Goal: Task Accomplishment & Management: Complete application form

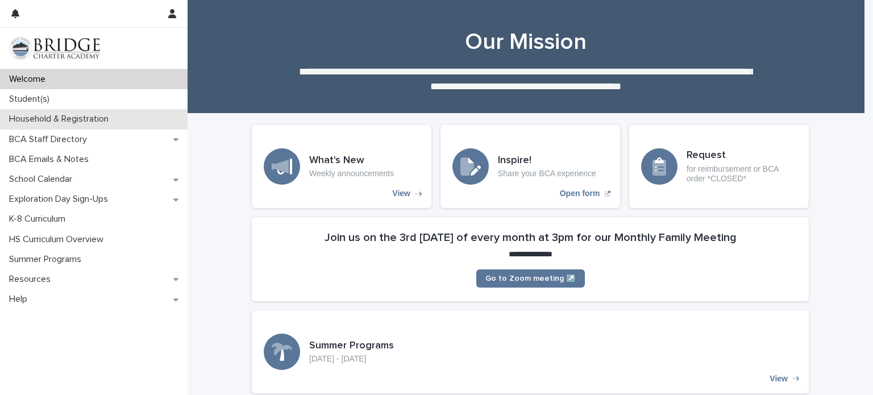
click at [91, 118] on p "Household & Registration" at bounding box center [61, 119] width 113 height 11
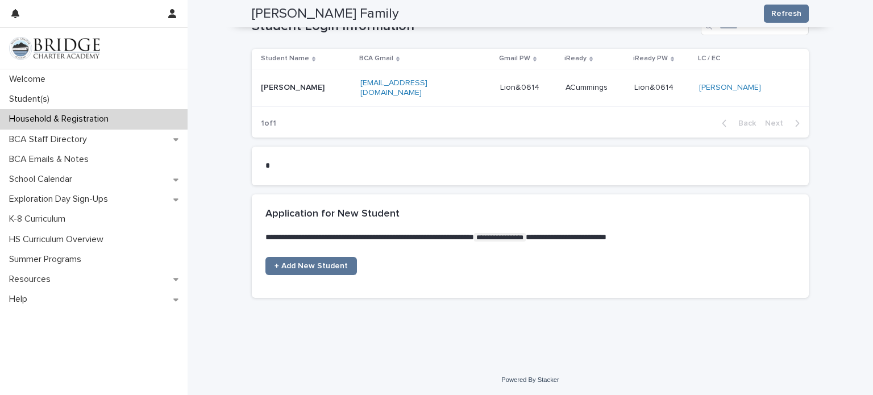
scroll to position [664, 0]
click at [312, 263] on span "+ Add New Student" at bounding box center [311, 266] width 73 height 8
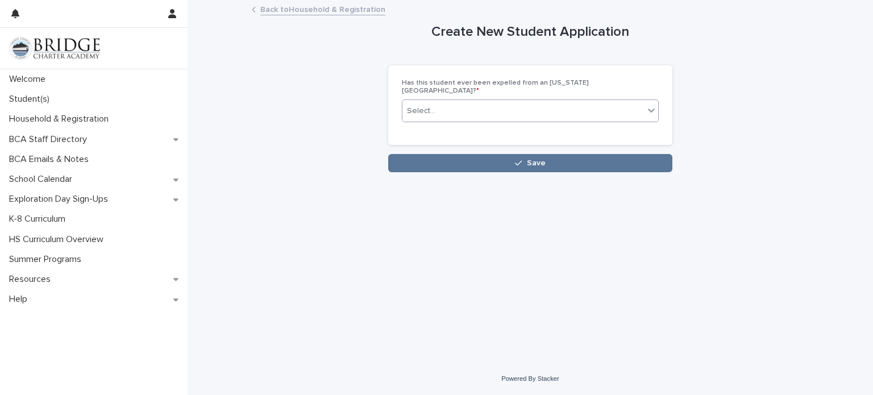
click at [510, 102] on div "Select..." at bounding box center [523, 111] width 242 height 19
click at [470, 143] on div "No" at bounding box center [530, 144] width 256 height 20
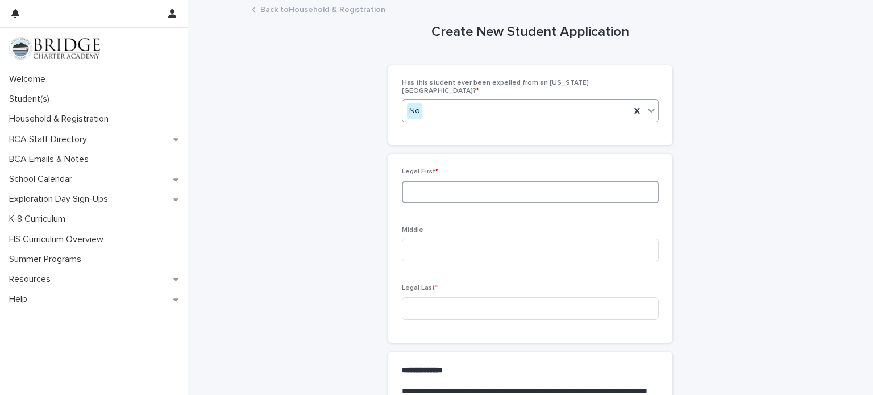
click at [542, 188] on input at bounding box center [530, 192] width 257 height 23
type input "*****"
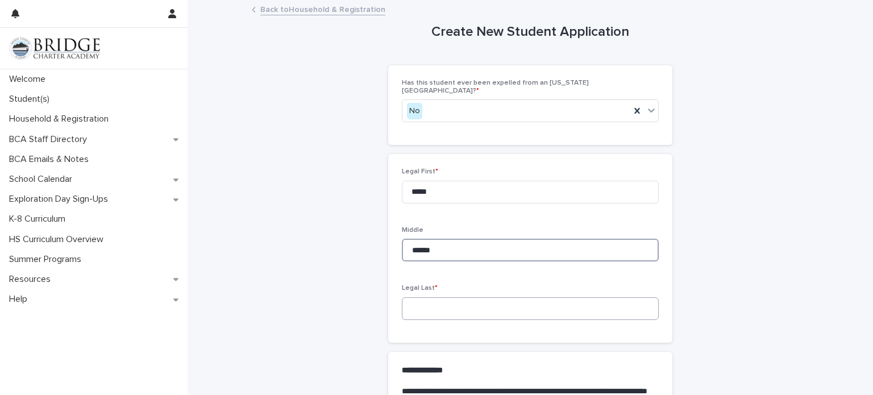
type input "******"
click at [496, 306] on input at bounding box center [530, 308] width 257 height 23
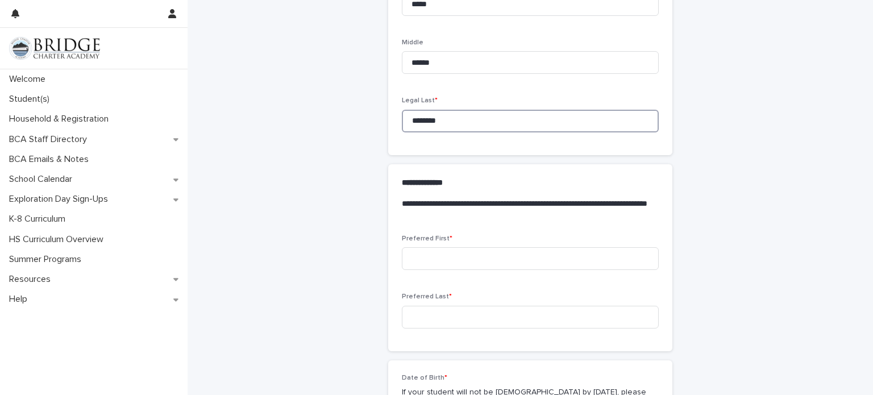
scroll to position [205, 0]
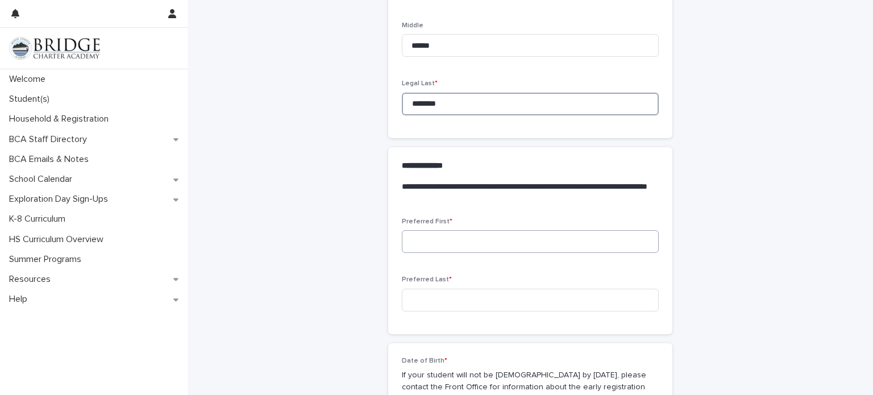
type input "********"
click at [475, 238] on input at bounding box center [530, 241] width 257 height 23
type input "*****"
click at [452, 290] on input at bounding box center [530, 300] width 257 height 23
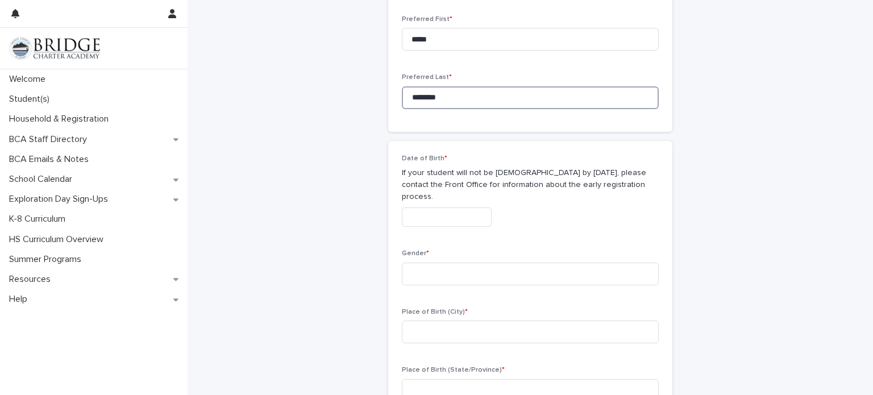
scroll to position [413, 0]
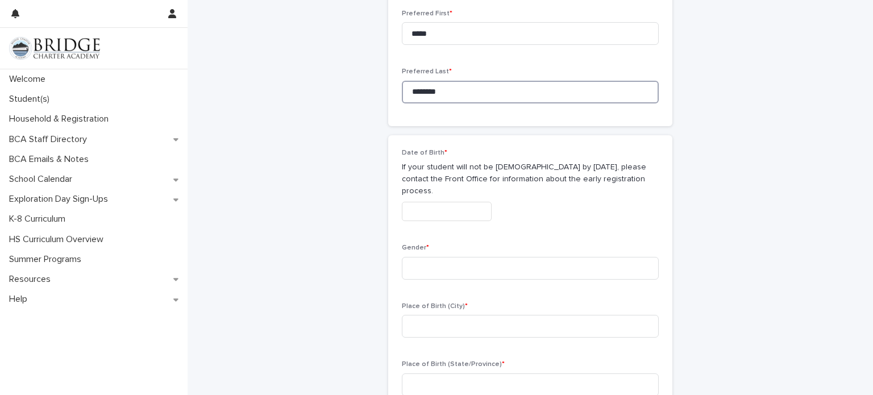
type input "********"
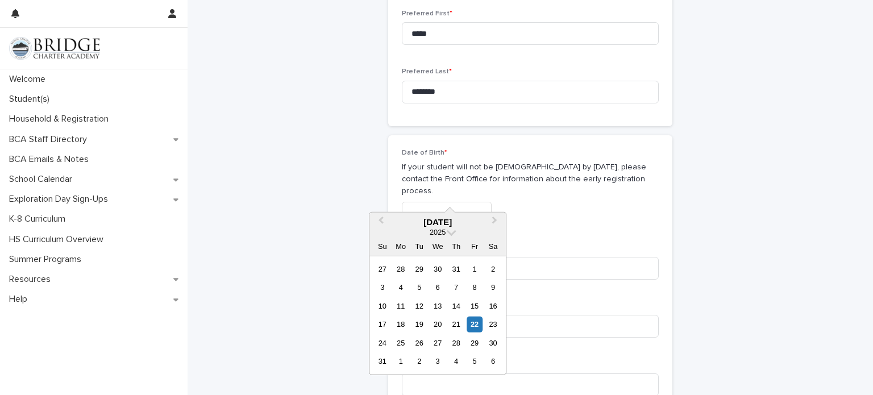
click at [456, 202] on input "text" at bounding box center [447, 212] width 90 height 20
type input "**********"
click at [383, 344] on div "27" at bounding box center [382, 342] width 15 height 15
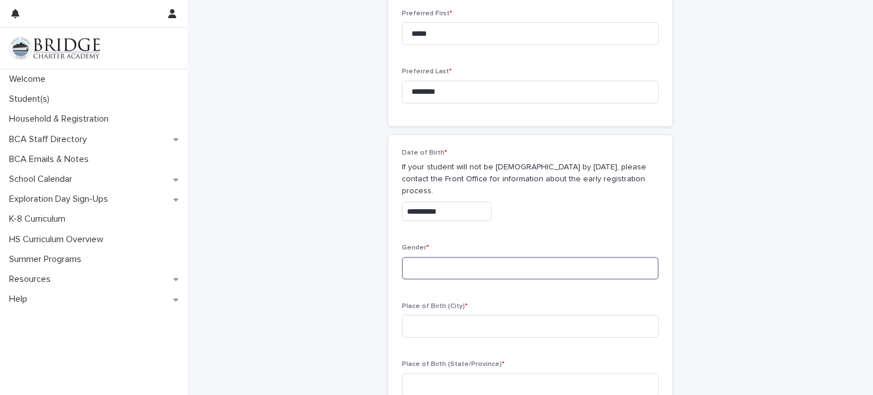
click at [450, 257] on input at bounding box center [530, 268] width 257 height 23
type input "*"
click at [438, 315] on input at bounding box center [530, 326] width 257 height 23
type input "*"
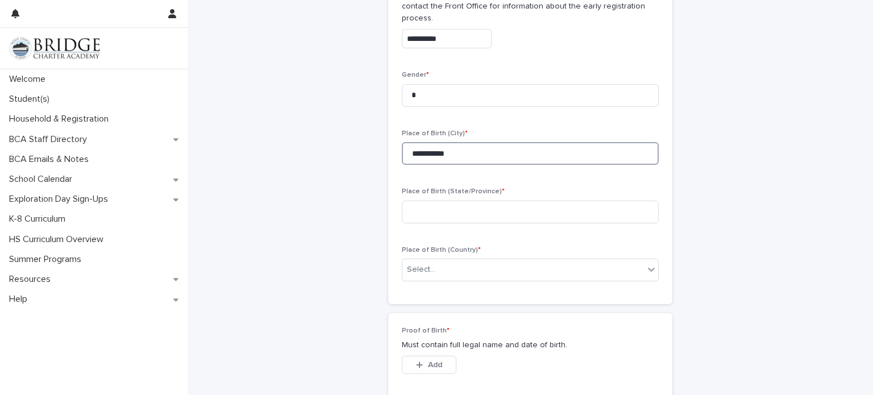
scroll to position [597, 0]
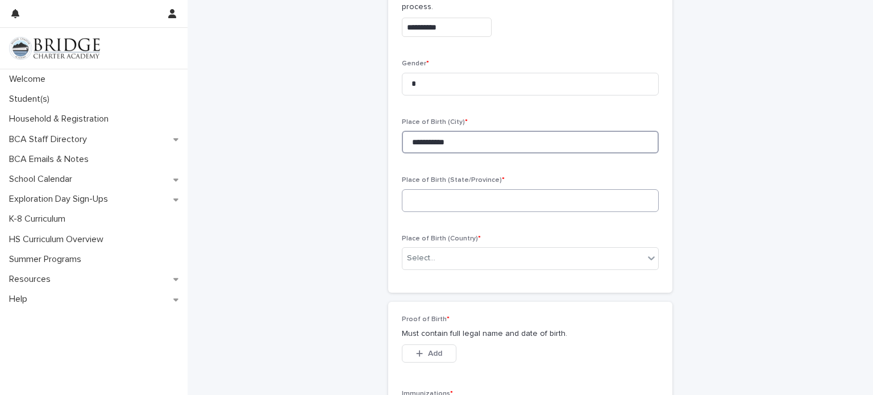
type input "**********"
click at [438, 189] on input at bounding box center [530, 200] width 257 height 23
type input "******"
click at [451, 249] on div "Select..." at bounding box center [523, 258] width 242 height 19
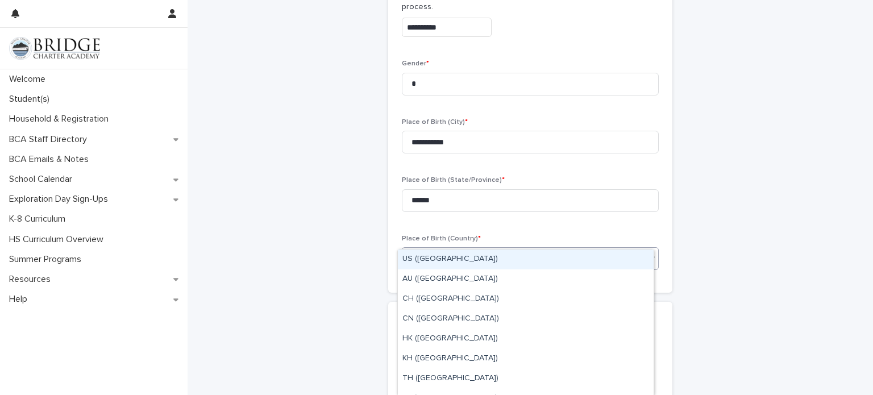
click at [451, 260] on div "US ([GEOGRAPHIC_DATA])" at bounding box center [526, 260] width 256 height 20
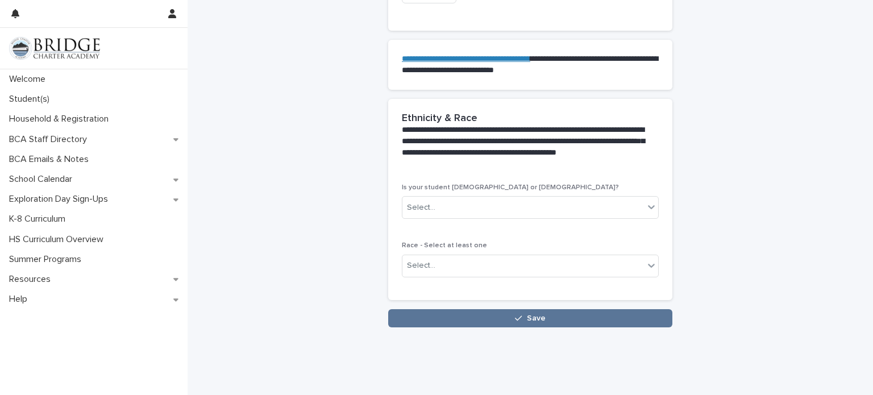
scroll to position [1042, 0]
click at [508, 199] on div "Select..." at bounding box center [523, 208] width 242 height 19
click at [471, 231] on div "No" at bounding box center [526, 229] width 256 height 20
click at [484, 257] on div "Select..." at bounding box center [523, 266] width 242 height 19
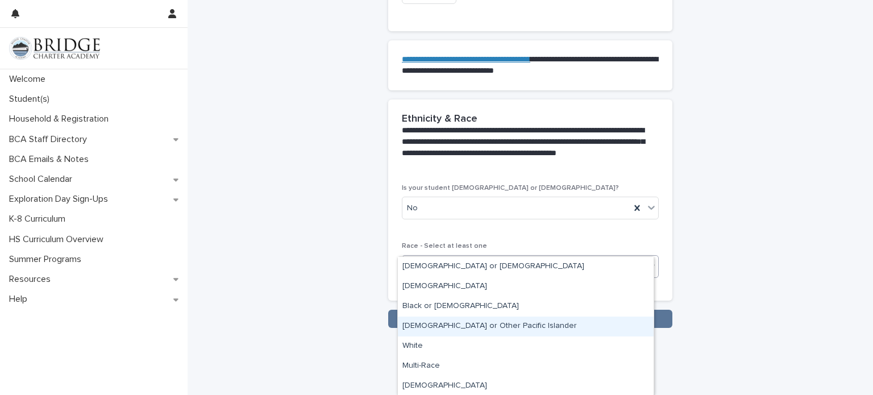
scroll to position [1043, 0]
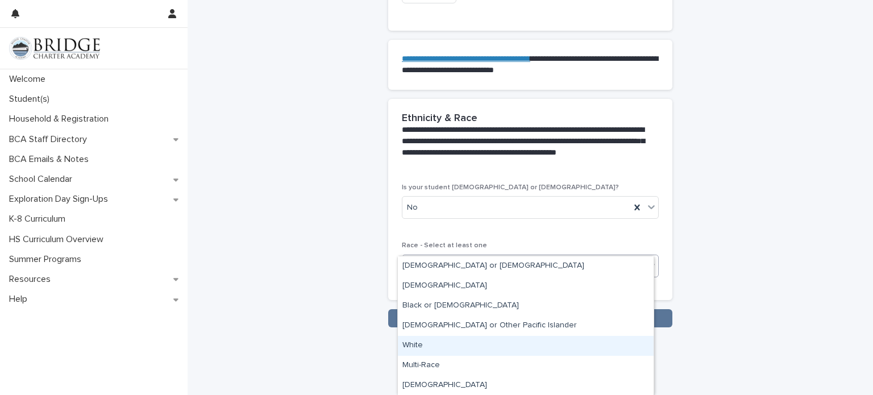
click at [478, 341] on div "White" at bounding box center [526, 346] width 256 height 20
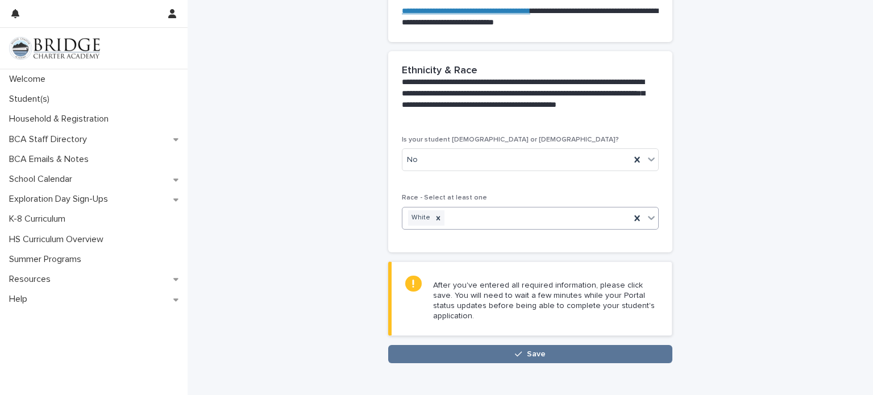
scroll to position [1126, 0]
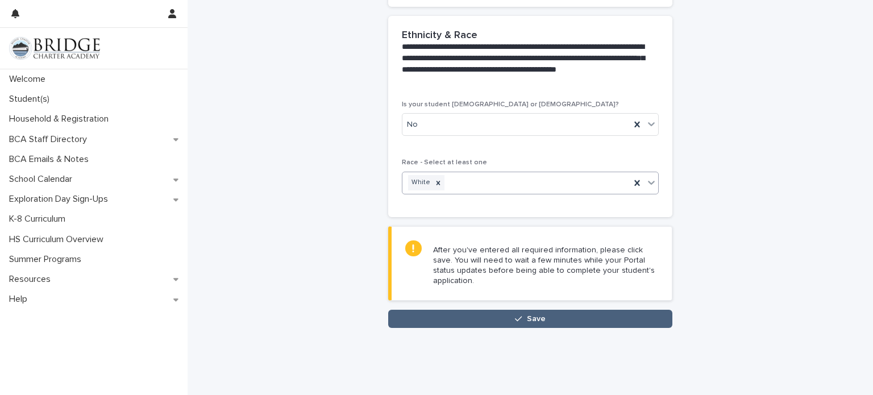
click at [522, 310] on button "Save" at bounding box center [530, 319] width 284 height 18
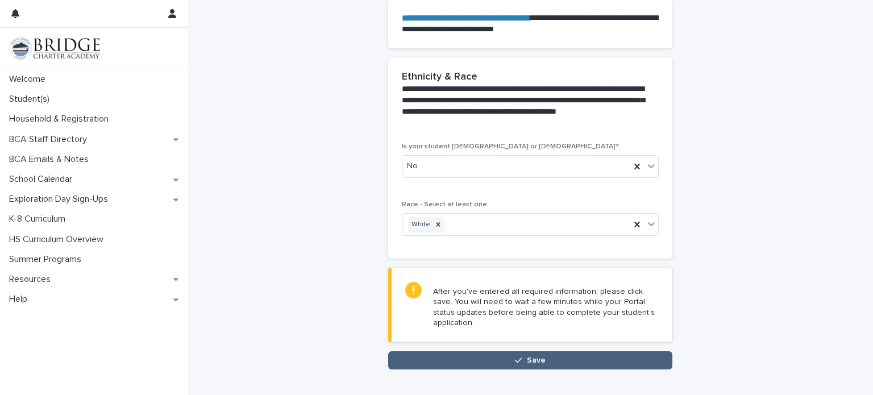
scroll to position [891, 0]
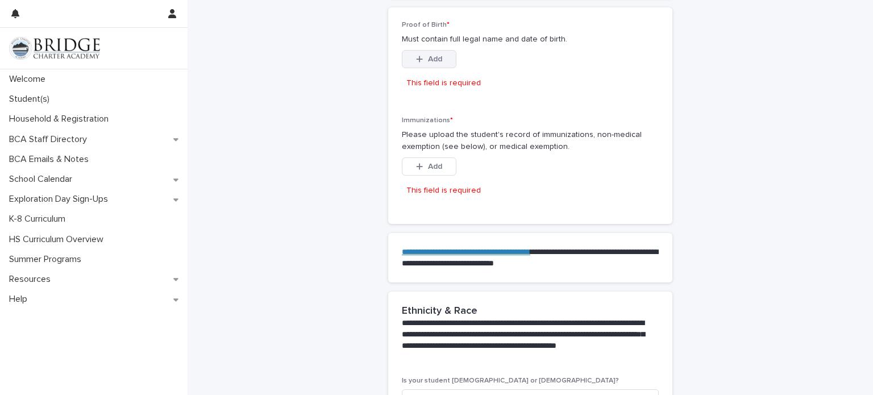
click at [432, 50] on button "Add" at bounding box center [429, 59] width 55 height 18
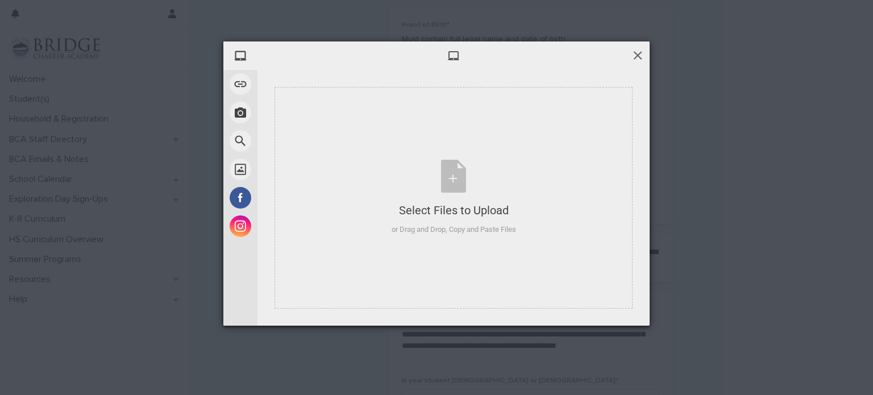
click at [634, 56] on span at bounding box center [638, 55] width 13 height 13
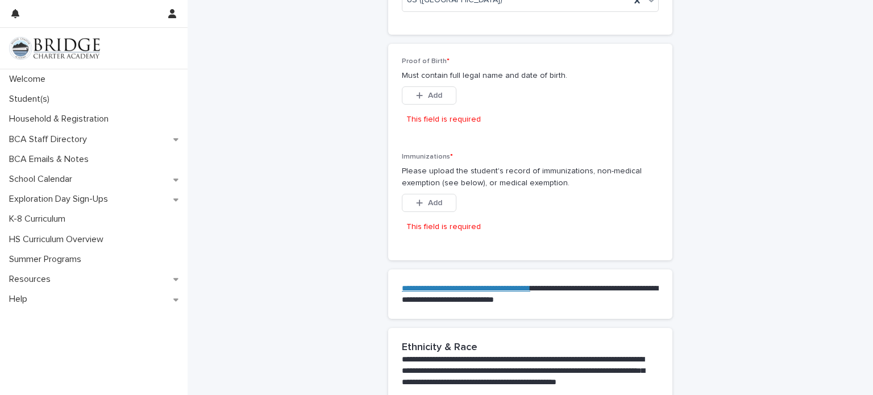
scroll to position [856, 0]
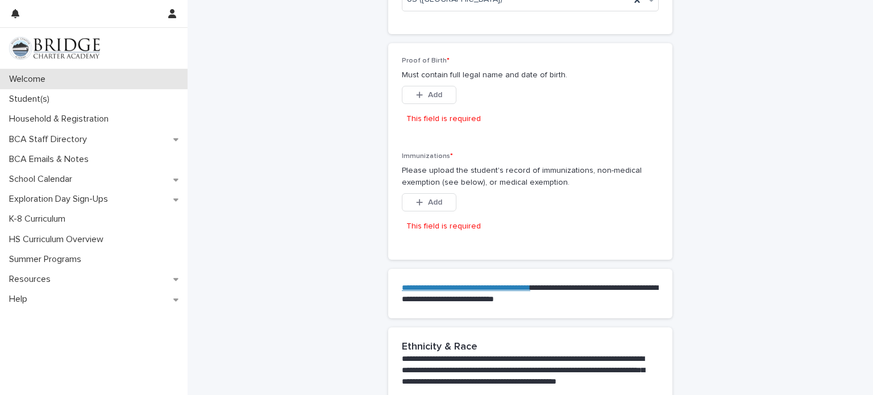
click at [73, 77] on div "Welcome" at bounding box center [94, 79] width 188 height 20
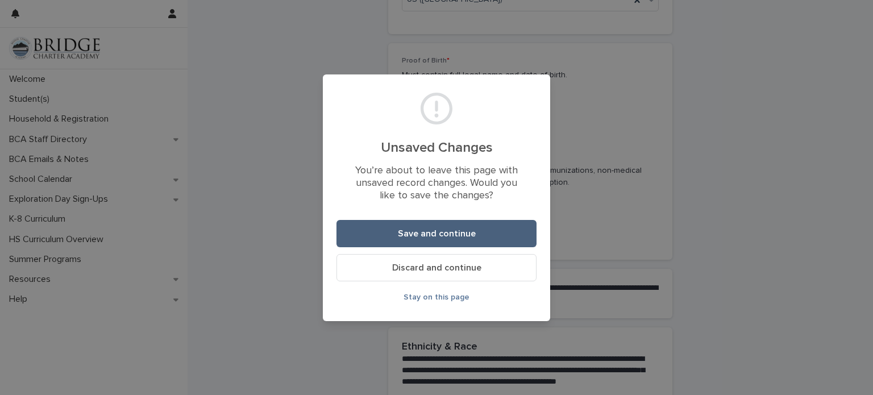
click at [475, 229] on button "Save and continue" at bounding box center [437, 233] width 200 height 27
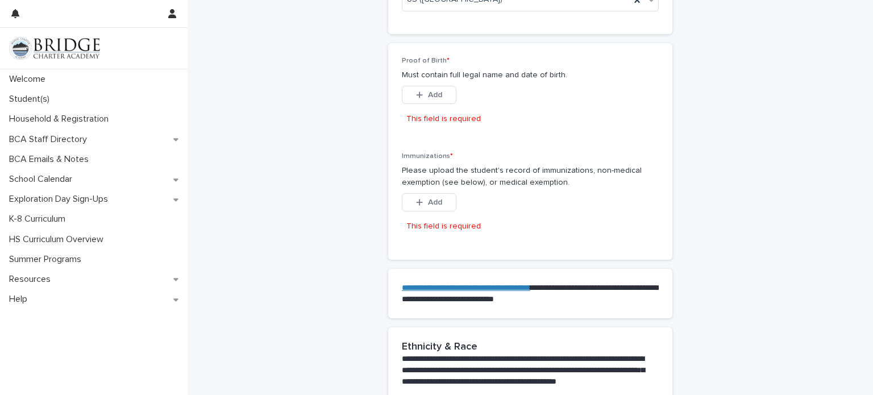
scroll to position [891, 0]
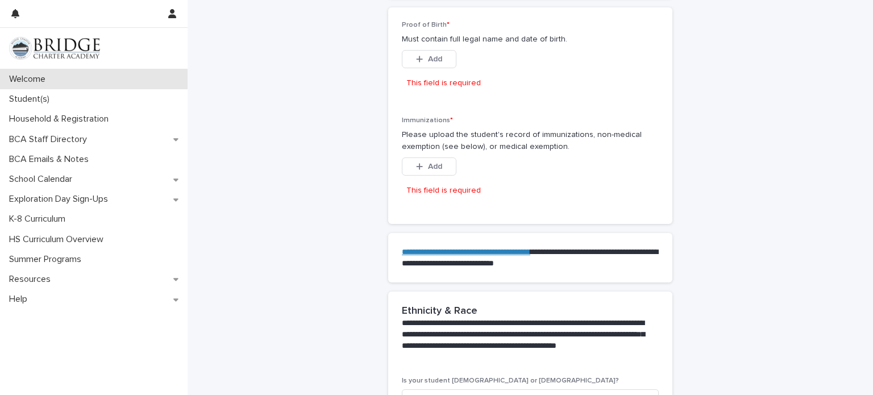
click at [162, 80] on div "Welcome" at bounding box center [94, 79] width 188 height 20
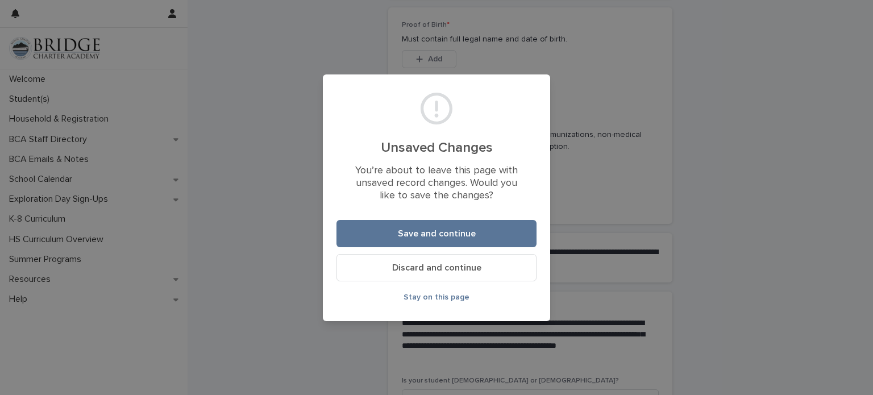
click at [393, 269] on span "Discard and continue" at bounding box center [436, 267] width 89 height 9
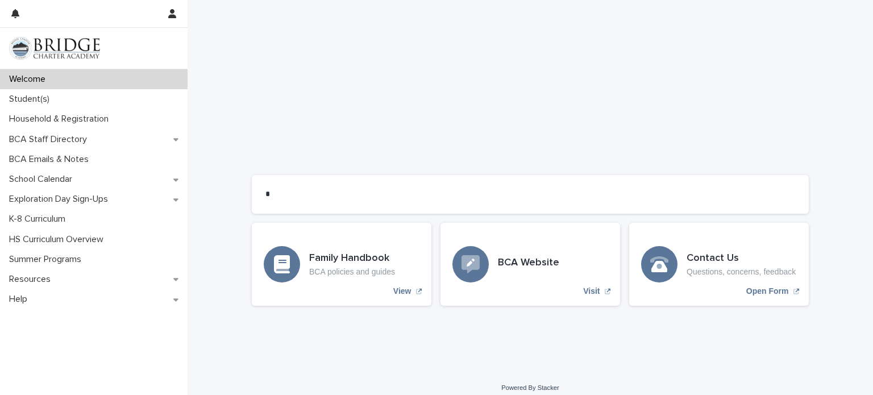
scroll to position [913, 0]
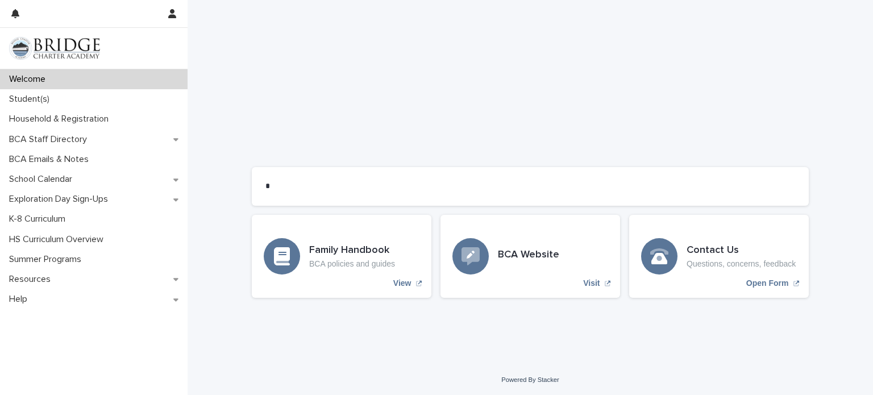
click at [45, 77] on p "Welcome" at bounding box center [30, 79] width 50 height 11
click at [36, 103] on p "Student(s)" at bounding box center [32, 99] width 54 height 11
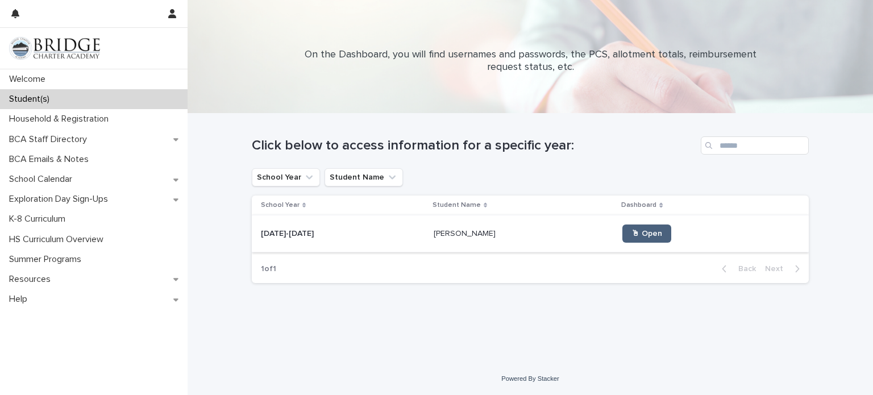
click at [632, 233] on span "🖱 Open" at bounding box center [647, 234] width 31 height 8
